Goal: Task Accomplishment & Management: Complete application form

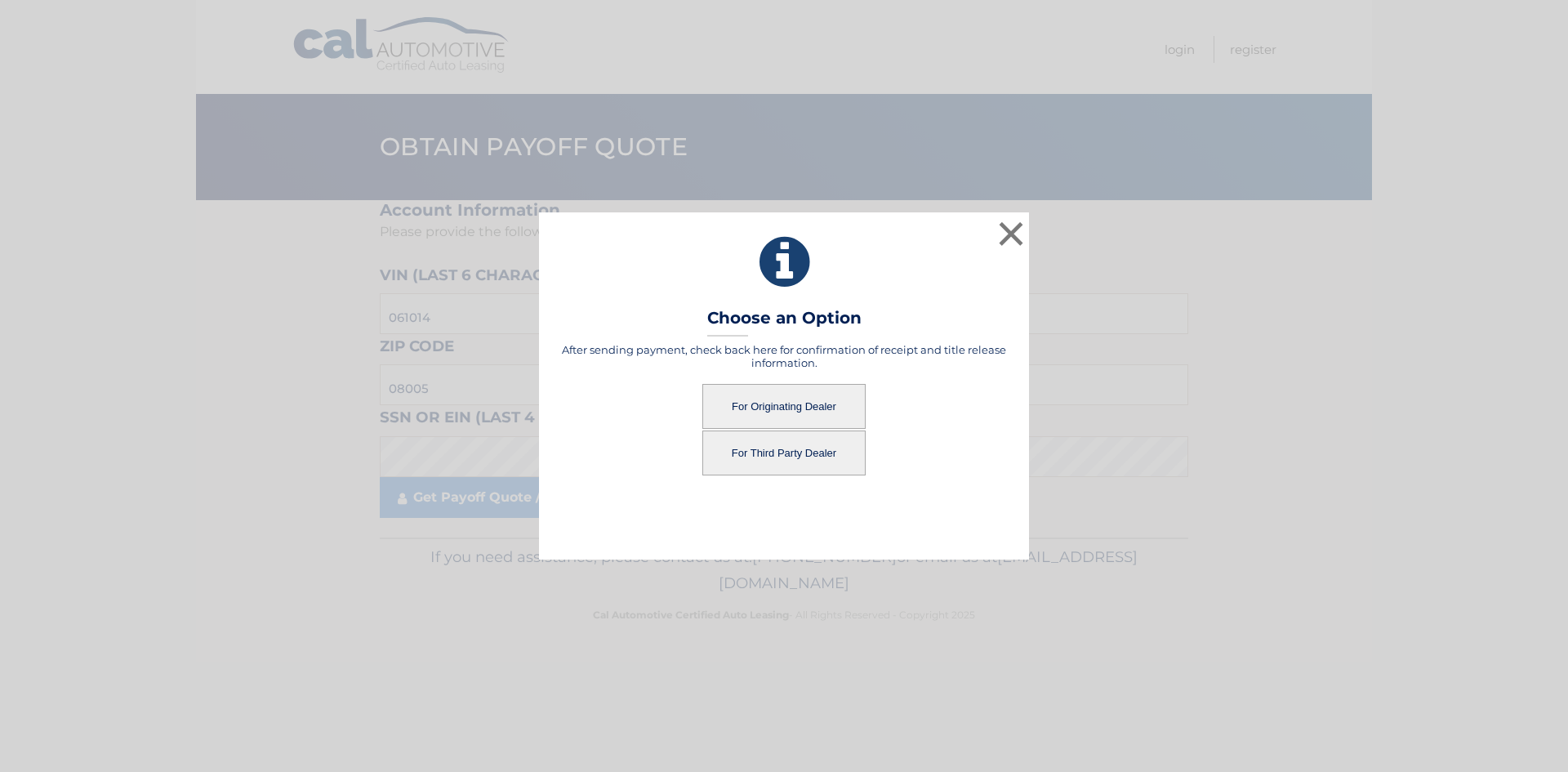
click at [811, 411] on button "For Originating Dealer" at bounding box center [784, 406] width 164 height 45
click at [793, 410] on button "For Originating Dealer" at bounding box center [784, 406] width 164 height 45
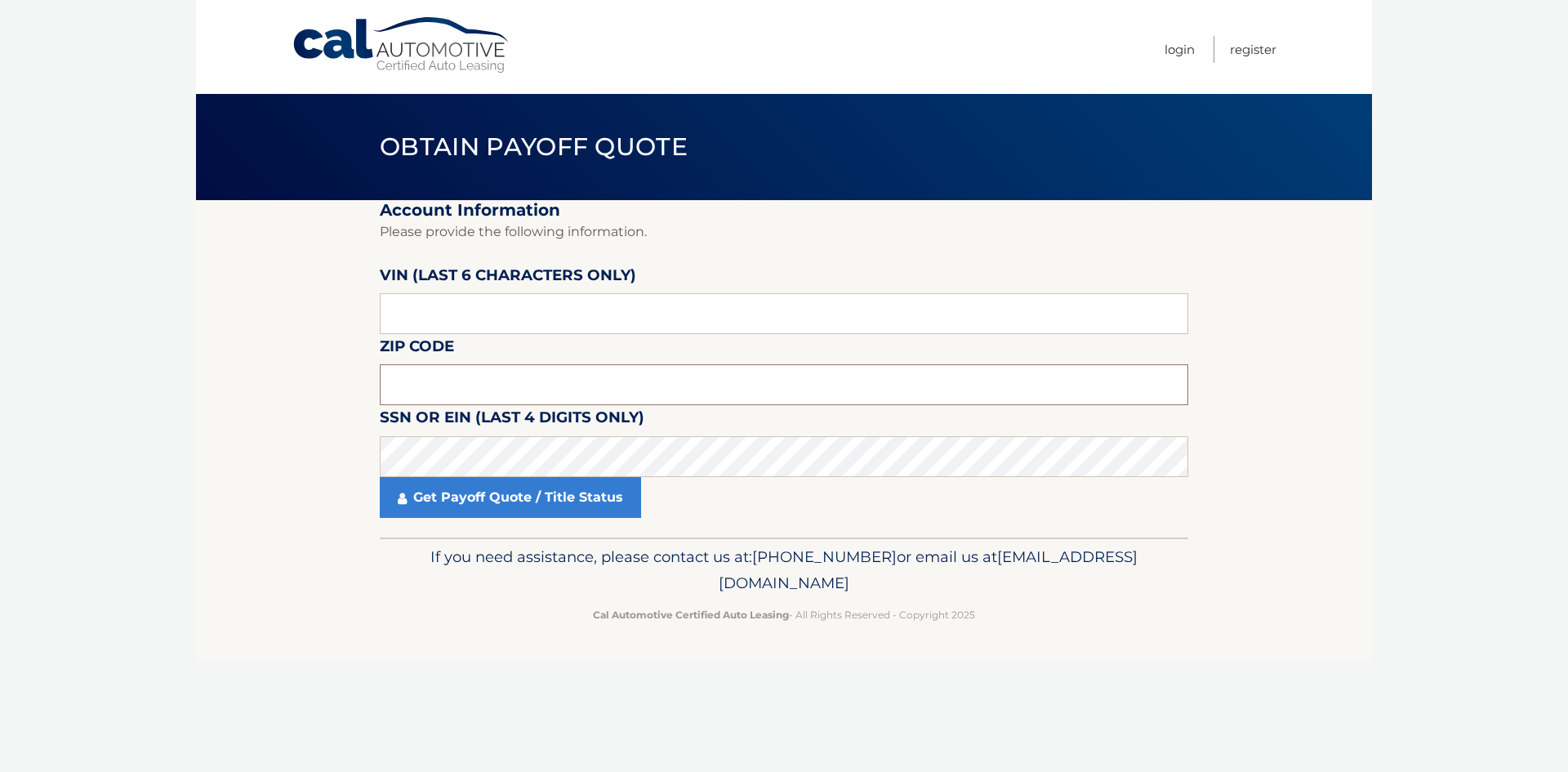
click at [491, 385] on input "text" at bounding box center [784, 384] width 809 height 40
drag, startPoint x: 432, startPoint y: 387, endPoint x: 306, endPoint y: 413, distance: 128.7
click at [306, 413] on section "Account Information Please provide the following information. VIN (last 6 chara…" at bounding box center [784, 368] width 1176 height 337
type input "08005"
click at [490, 310] on input "text" at bounding box center [784, 313] width 809 height 40
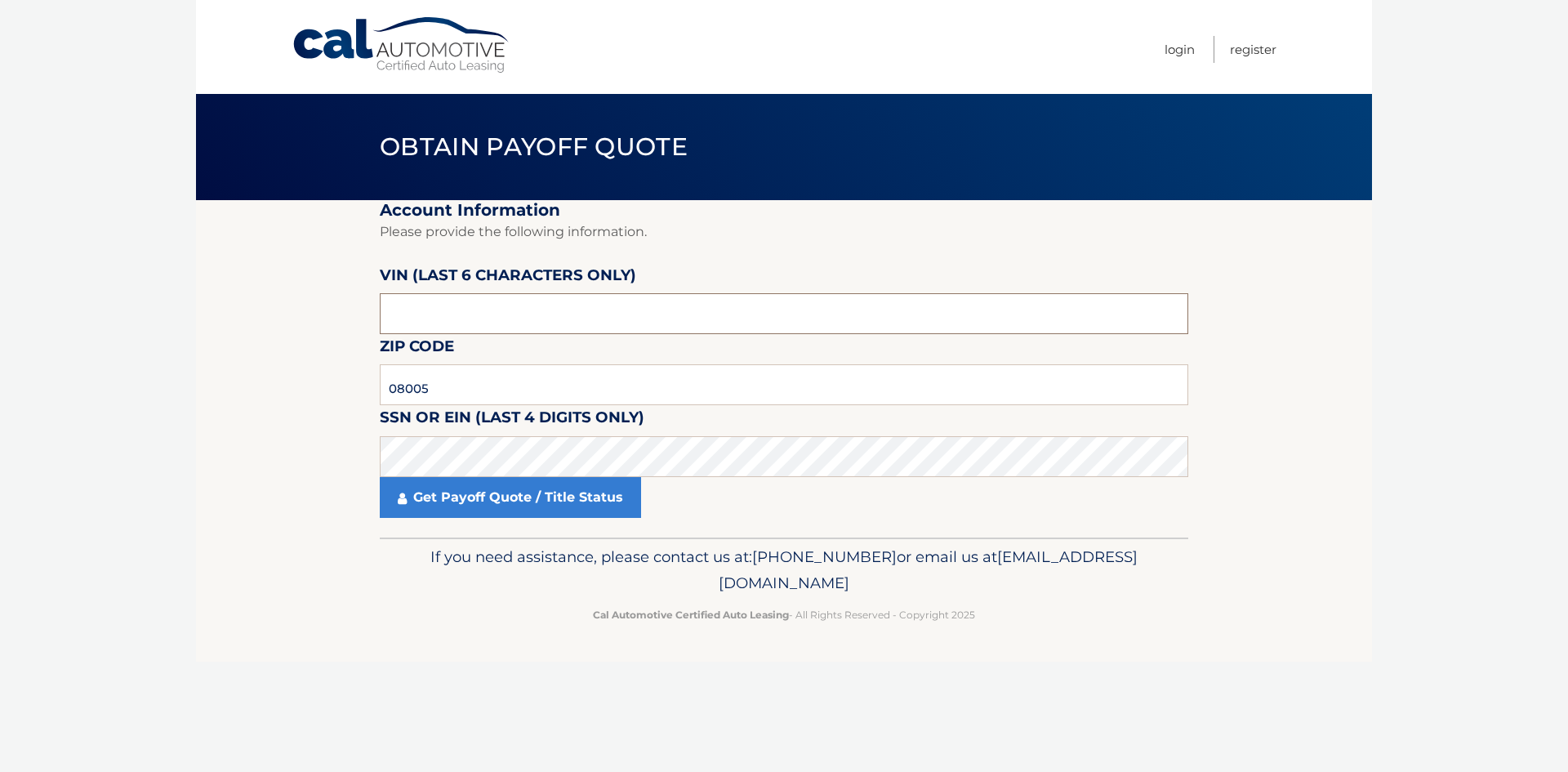
click at [490, 310] on input "text" at bounding box center [784, 313] width 809 height 40
type input "061014"
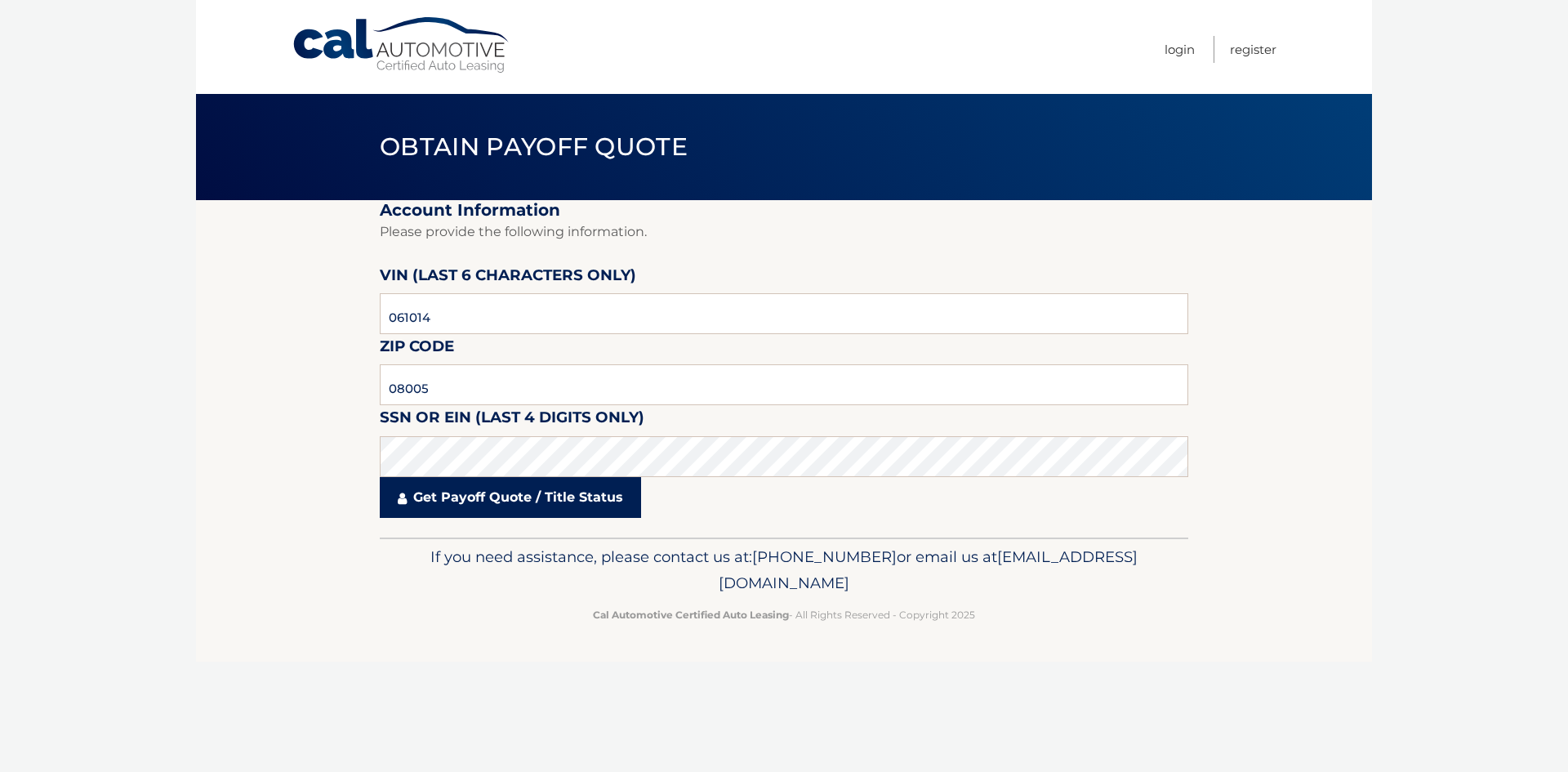
click at [528, 494] on link "Get Payoff Quote / Title Status" at bounding box center [510, 497] width 261 height 40
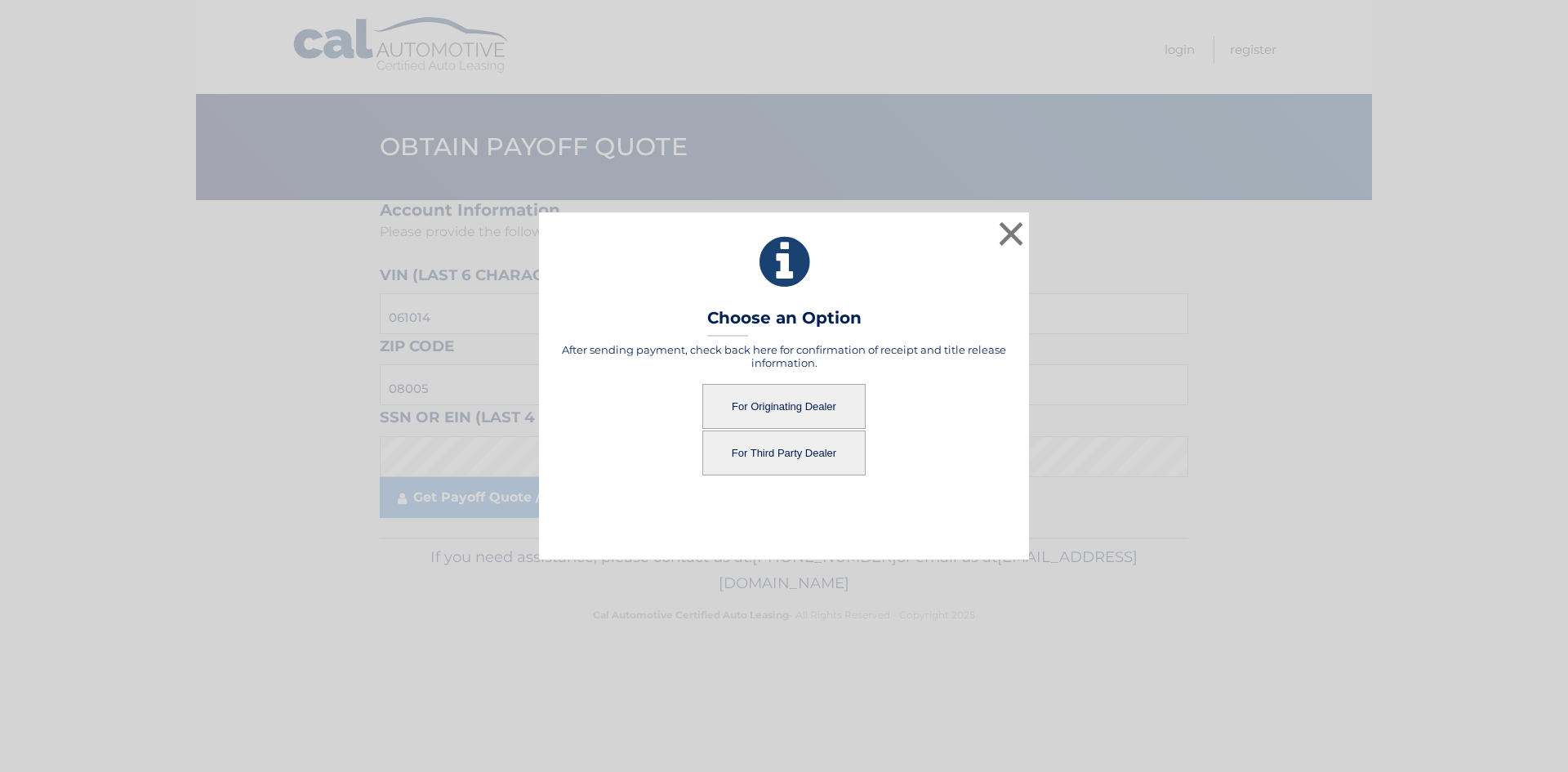
click at [775, 402] on button "For Originating Dealer" at bounding box center [784, 406] width 164 height 45
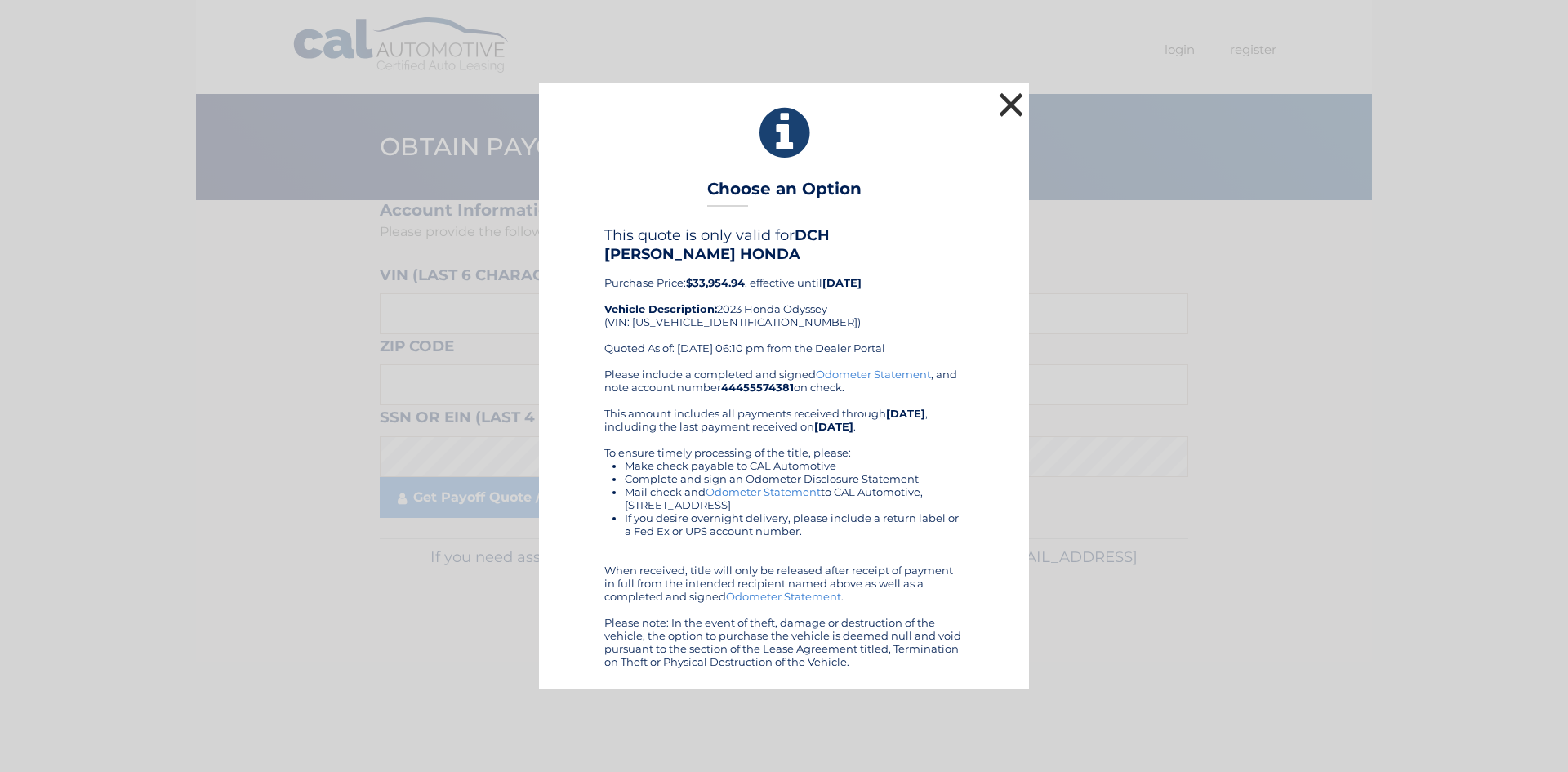
click at [1014, 109] on button "×" at bounding box center [1011, 104] width 32 height 32
